Goal: Task Accomplishment & Management: Complete application form

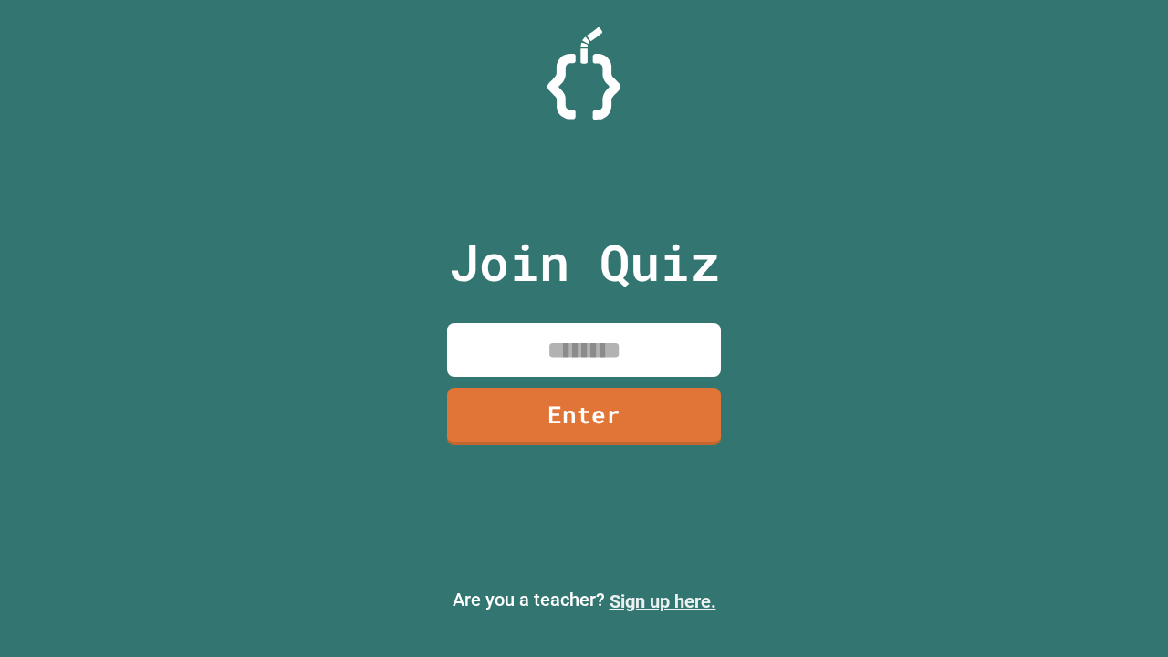
click at [662, 601] on link "Sign up here." at bounding box center [662, 601] width 107 height 22
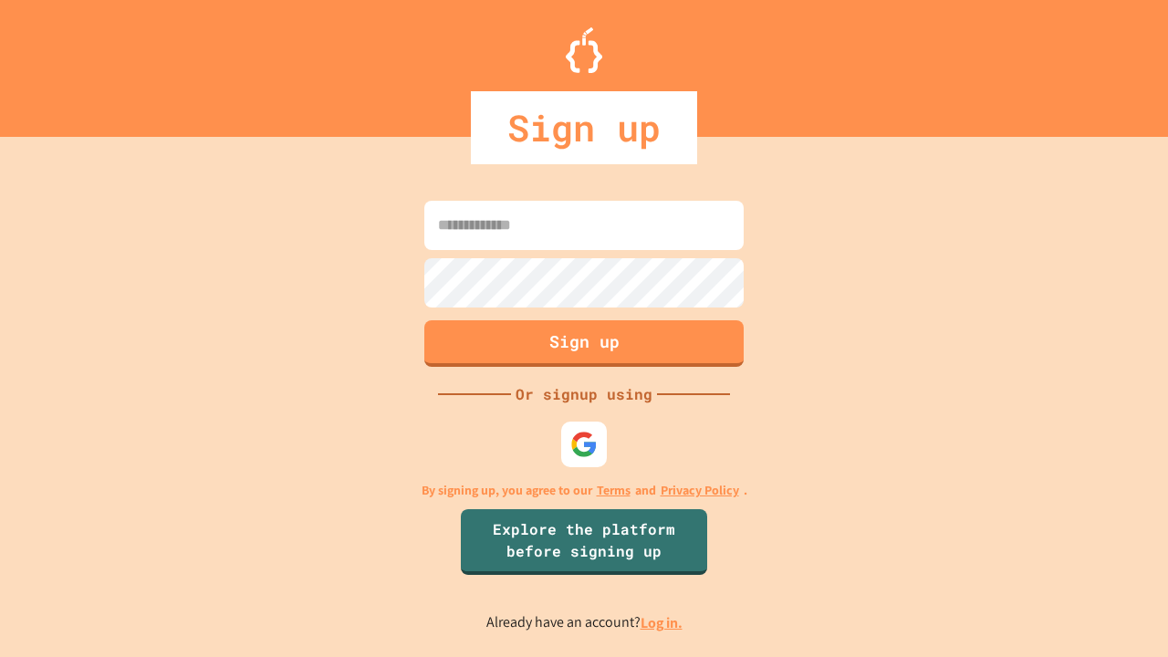
click at [662, 622] on link "Log in." at bounding box center [662, 622] width 42 height 19
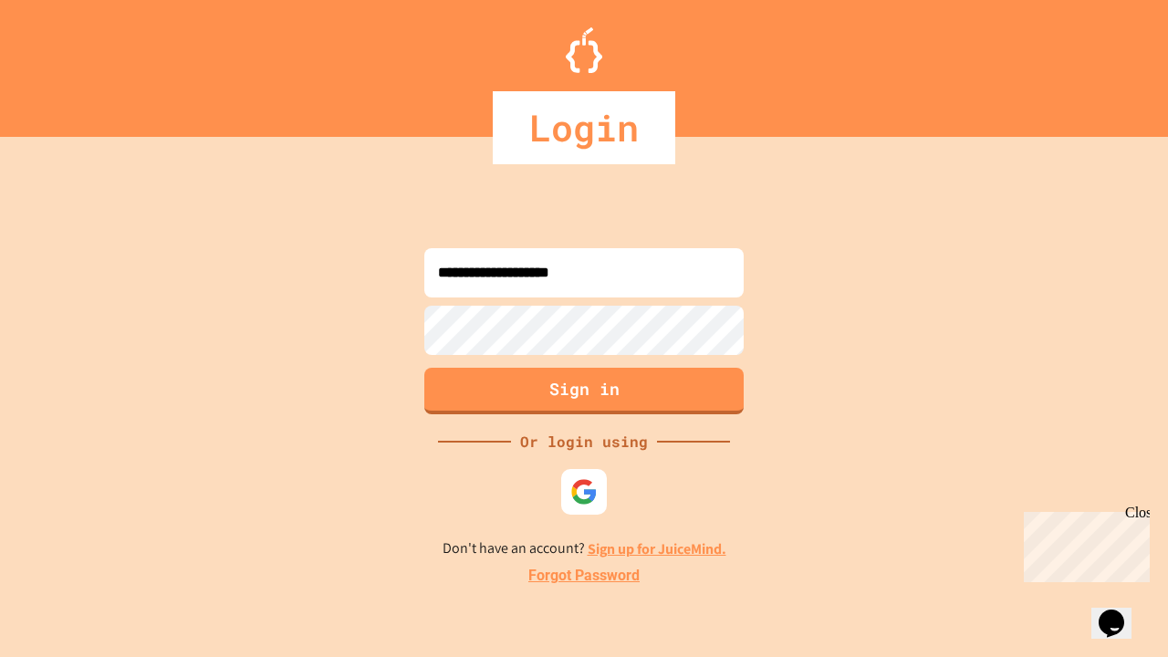
type input "**********"
